Goal: Check status: Check status

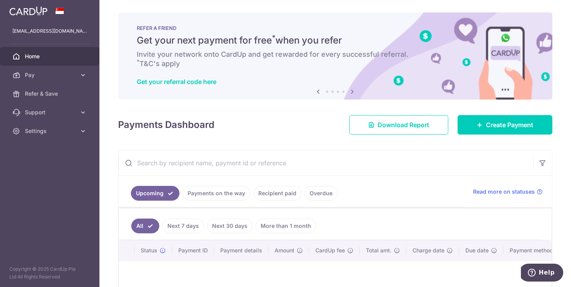
click at [231, 197] on link "Payments on the way" at bounding box center [217, 193] width 68 height 15
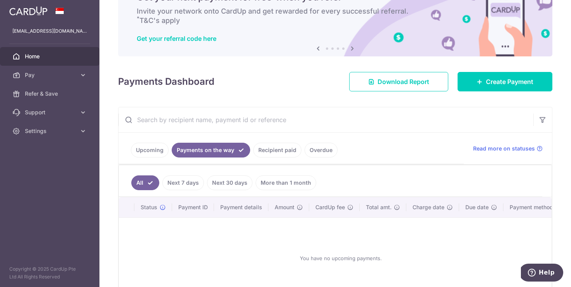
scroll to position [66, 0]
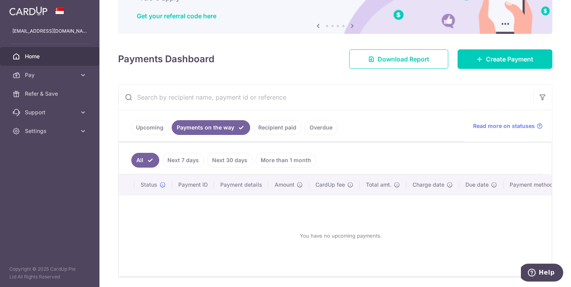
click at [265, 125] on link "Recipient paid" at bounding box center [277, 127] width 48 height 15
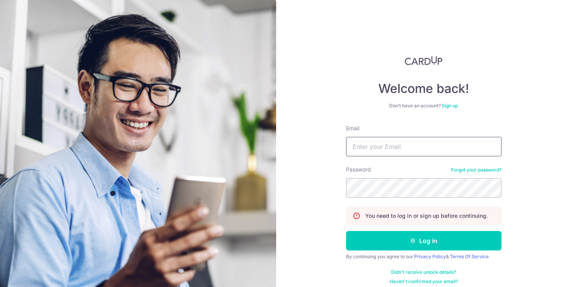
type input "[EMAIL_ADDRESS][DOMAIN_NAME]"
click at [388, 259] on div "By continuing you agree to our Privacy Policy & Terms Of Service" at bounding box center [423, 256] width 155 height 6
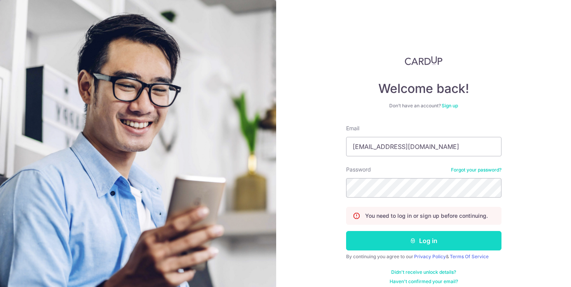
click at [390, 244] on button "Log in" at bounding box center [423, 240] width 155 height 19
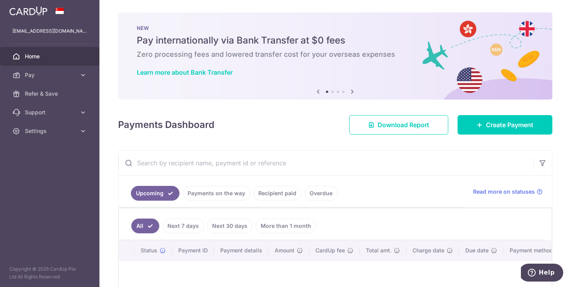
click at [201, 192] on link "Payments on the way" at bounding box center [217, 193] width 68 height 15
